Goal: Task Accomplishment & Management: Manage account settings

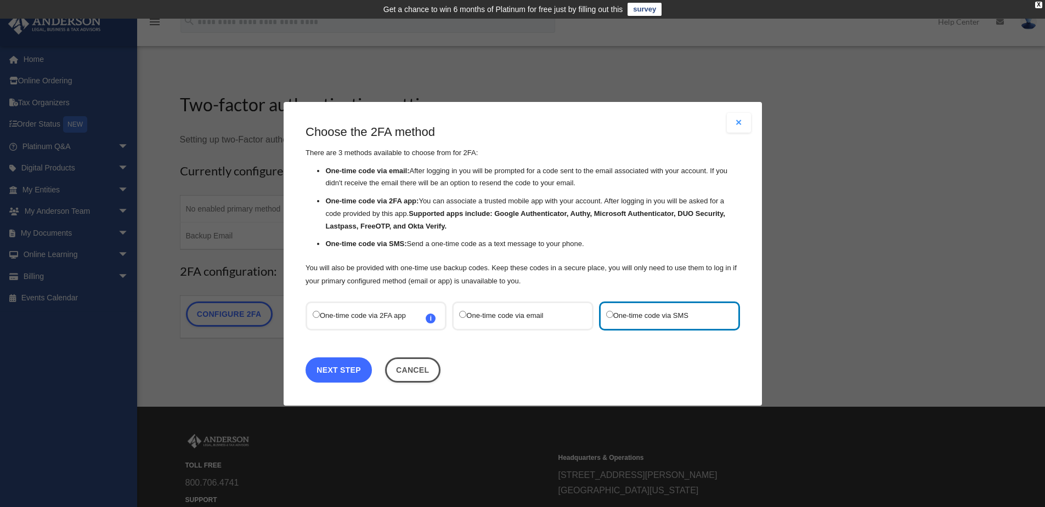
click at [331, 361] on link "Next Step" at bounding box center [338, 369] width 66 height 25
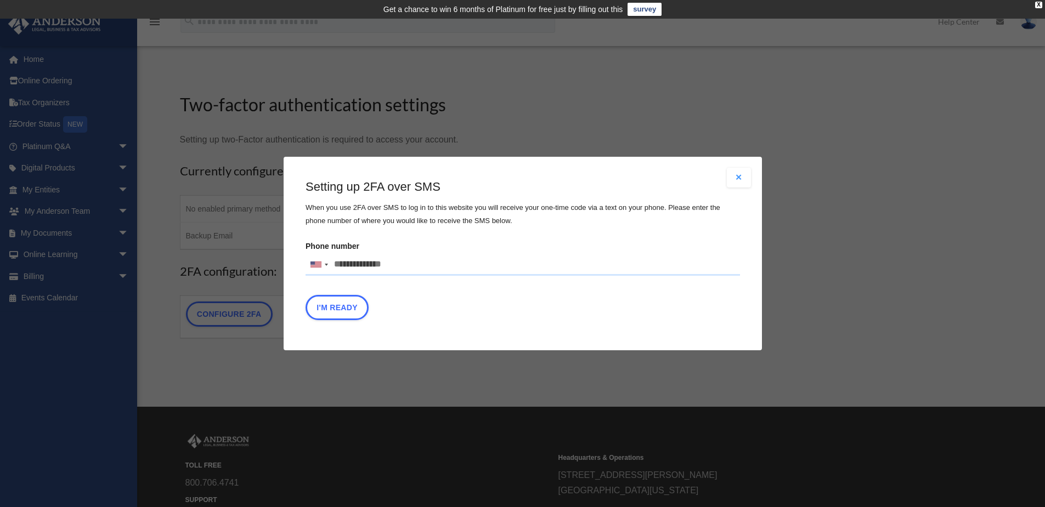
click at [346, 271] on input "Phone number United States +1 United Kingdom +44 Afghanistan (‫افغانستان‬‎) +93…" at bounding box center [522, 265] width 434 height 22
type input "**********"
click at [341, 311] on button "I'm Ready" at bounding box center [336, 307] width 63 height 25
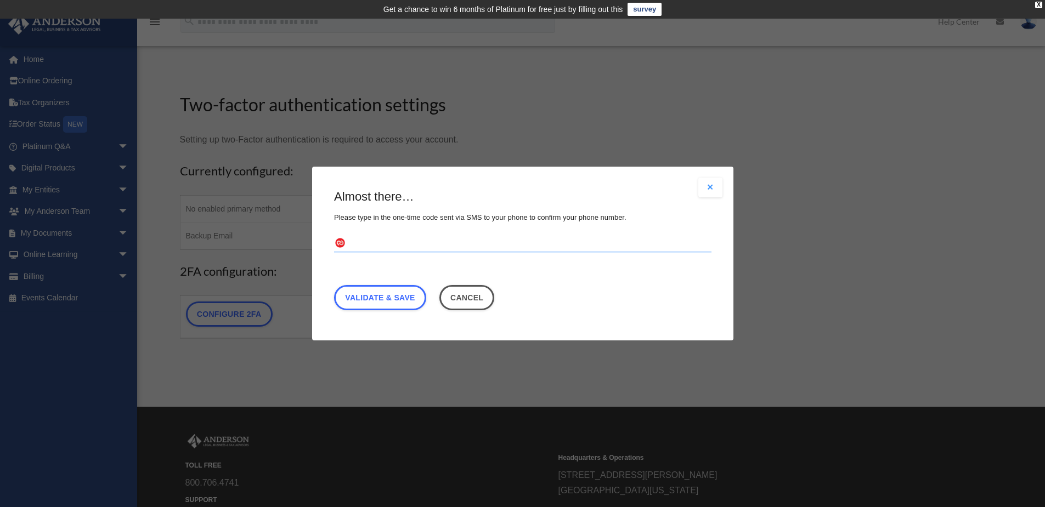
click at [389, 248] on input "text" at bounding box center [522, 244] width 377 height 18
type input "******"
click at [388, 302] on link "Validate & Save" at bounding box center [380, 297] width 92 height 25
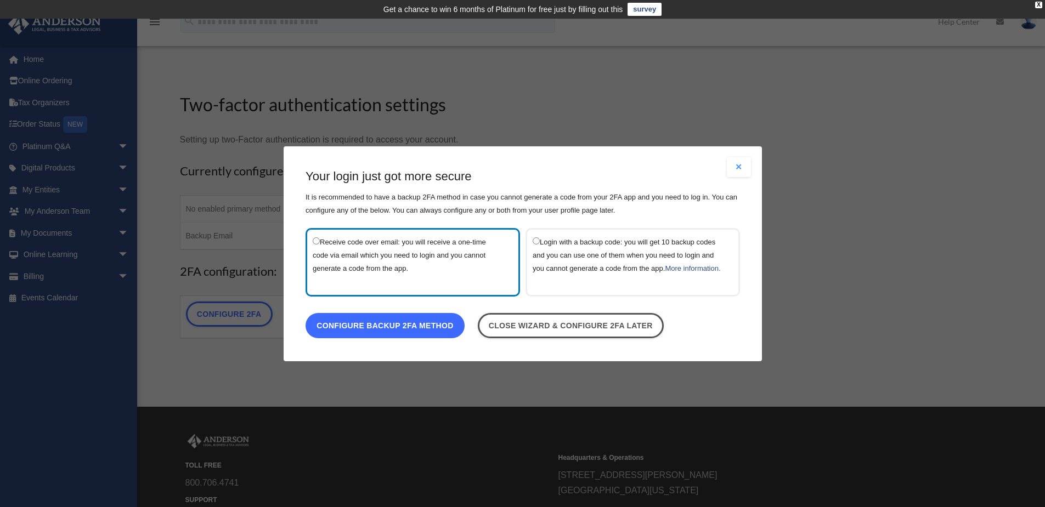
click at [404, 331] on link "Configure backup 2FA method" at bounding box center [384, 325] width 159 height 25
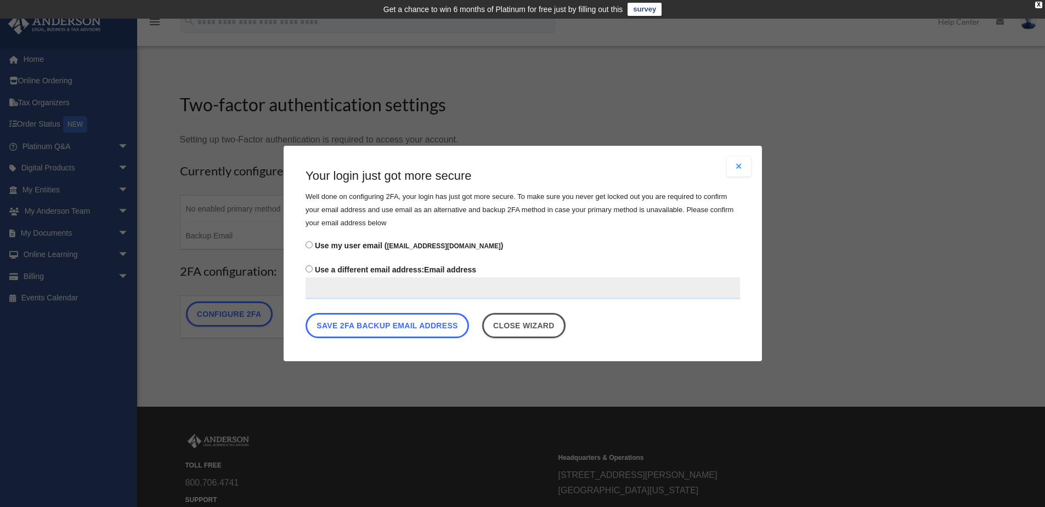
click at [404, 331] on button "Save 2FA backup email address" at bounding box center [386, 325] width 163 height 25
click at [404, 322] on button "Save 2FA backup email address" at bounding box center [386, 325] width 163 height 25
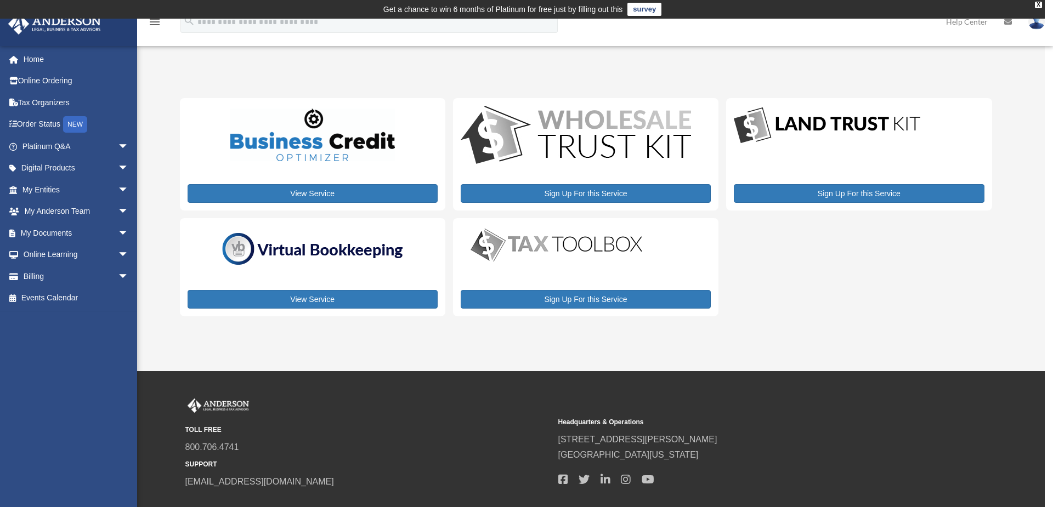
click at [1042, 24] on img at bounding box center [1036, 22] width 16 height 16
click at [850, 45] on link "My Profile" at bounding box center [872, 51] width 110 height 22
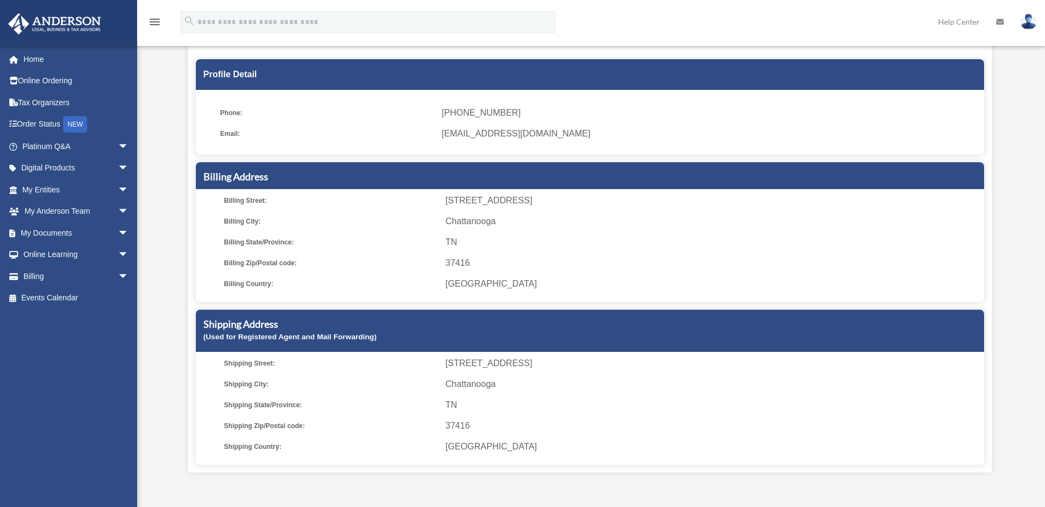
scroll to position [44, 0]
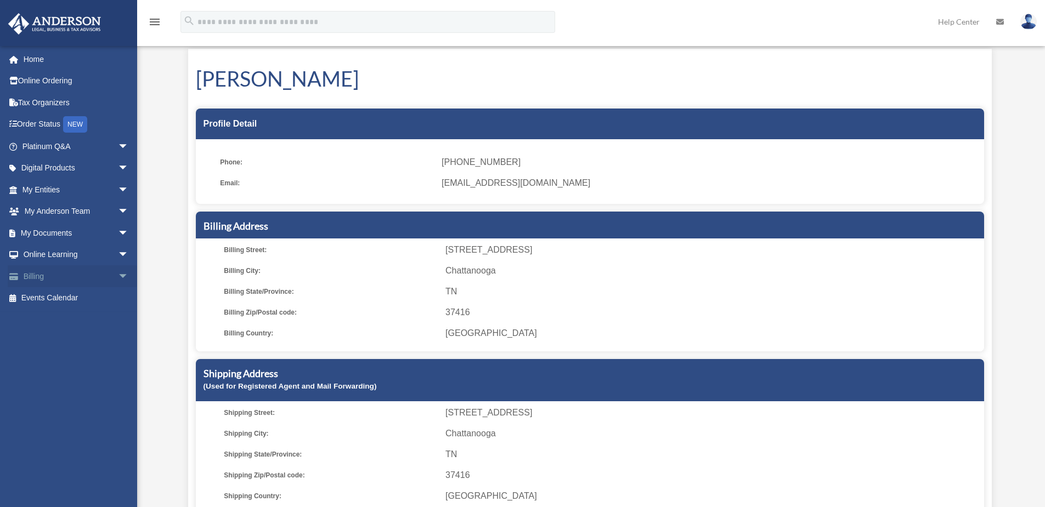
click at [118, 272] on span "arrow_drop_down" at bounding box center [129, 276] width 22 height 22
click at [81, 293] on link "$ Open Invoices" at bounding box center [80, 298] width 130 height 22
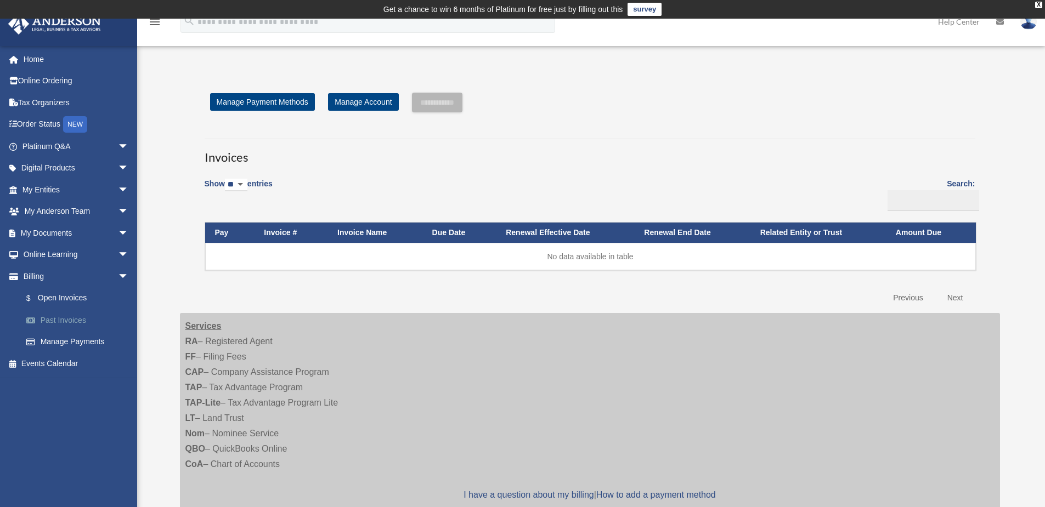
click at [74, 320] on link "Past Invoices" at bounding box center [80, 320] width 130 height 22
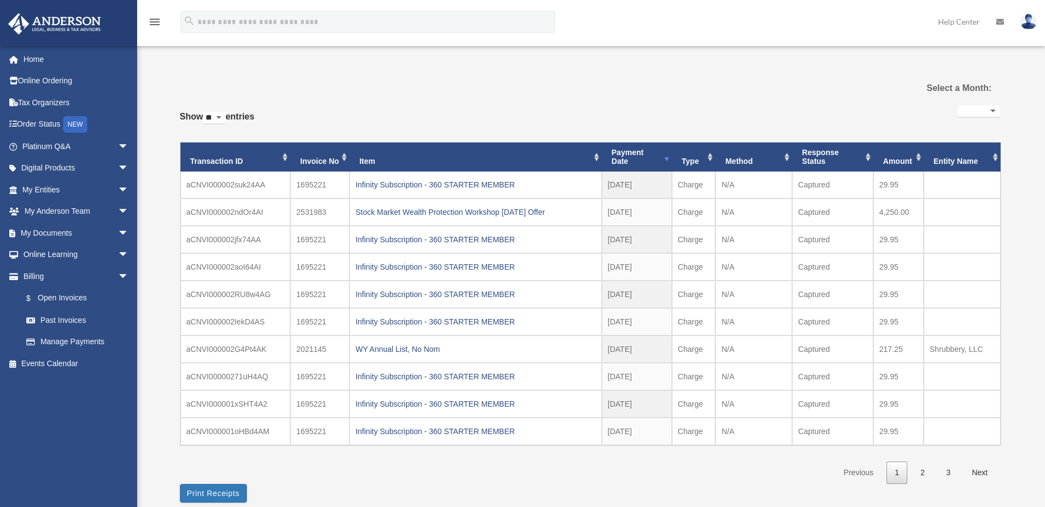
select select
